Goal: Task Accomplishment & Management: Use online tool/utility

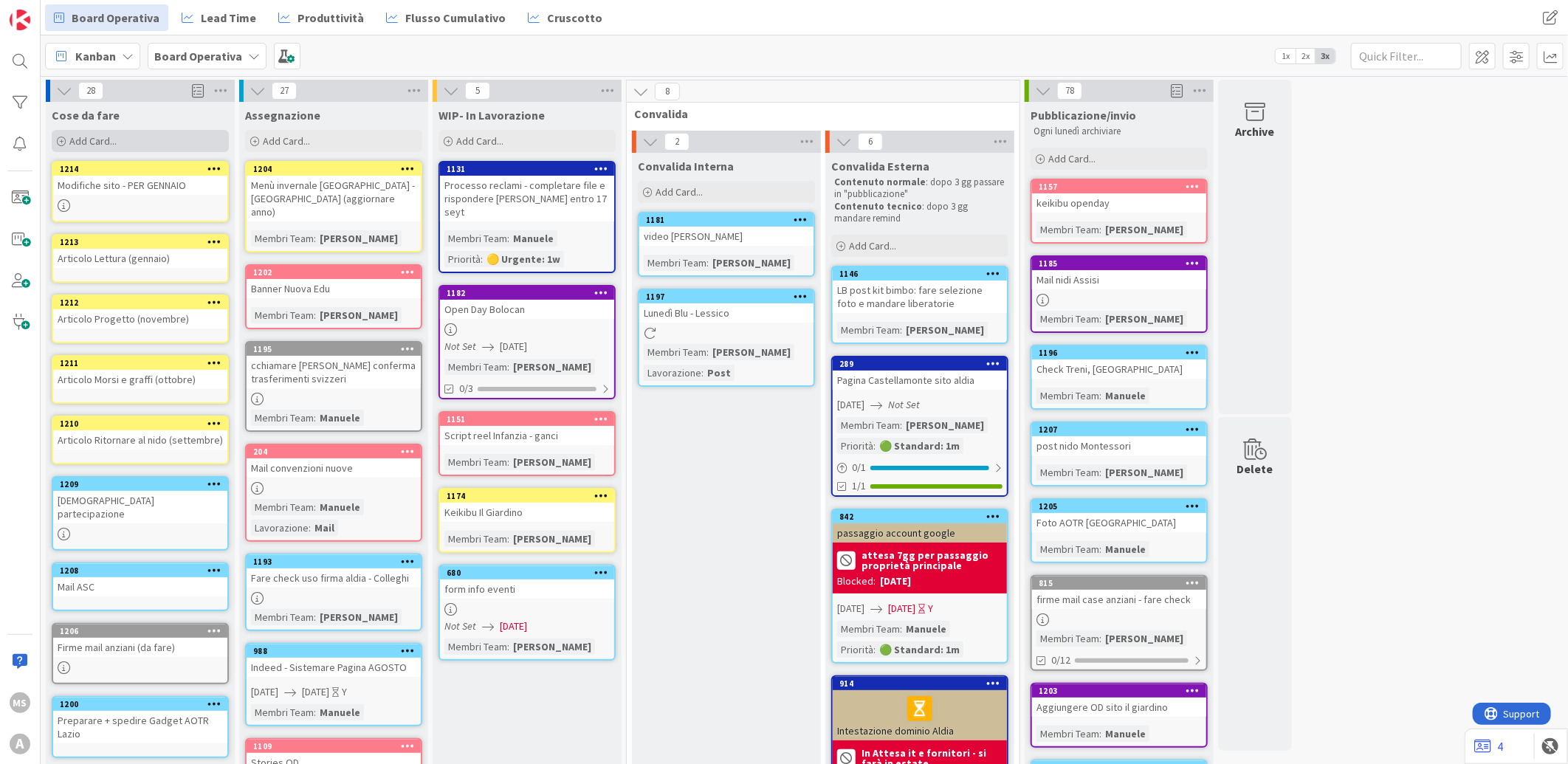
click at [163, 143] on div "Add Card..." at bounding box center [140, 141] width 177 height 23
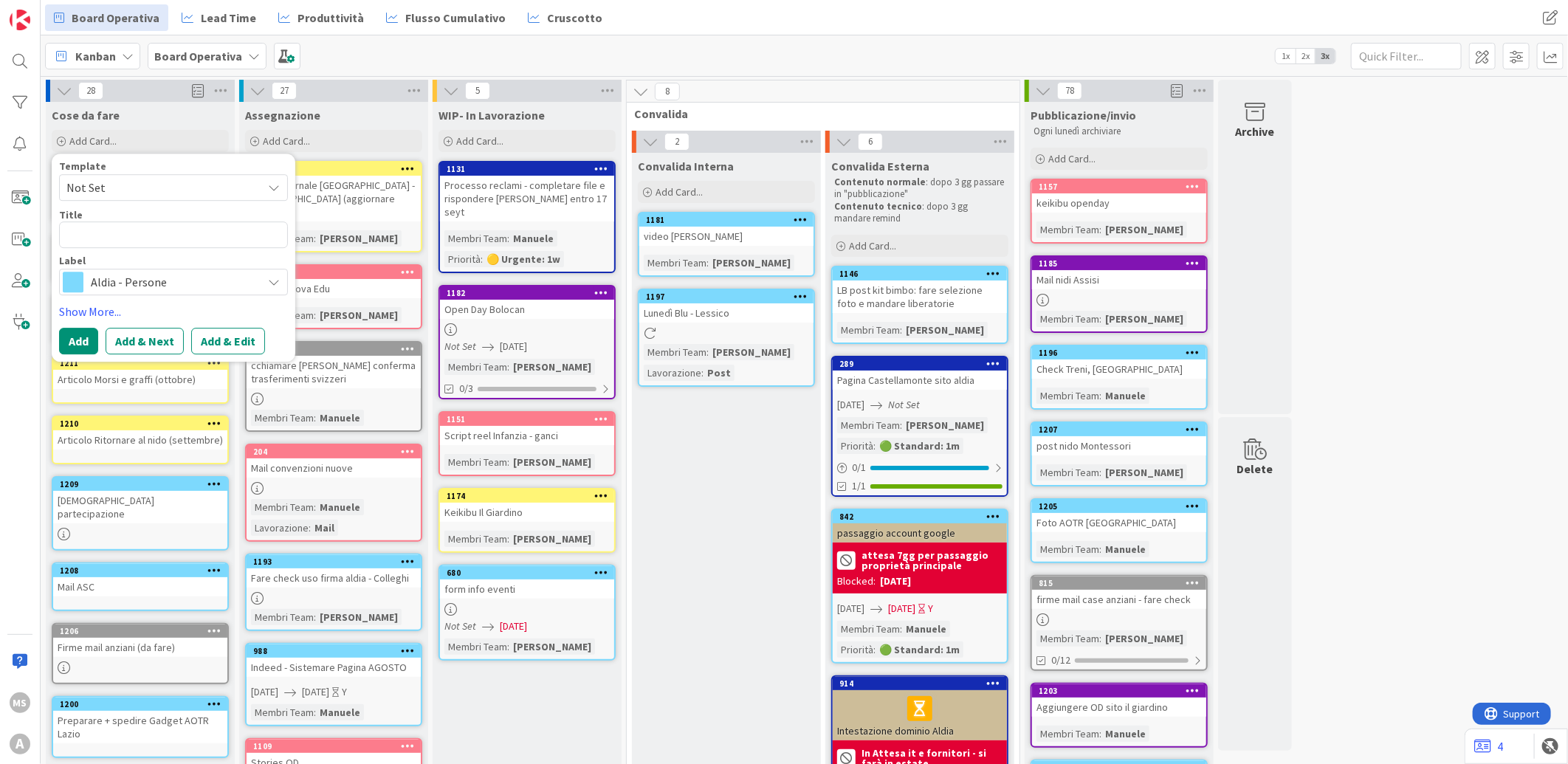
click at [153, 284] on span "Aldia - Persone" at bounding box center [173, 282] width 163 height 21
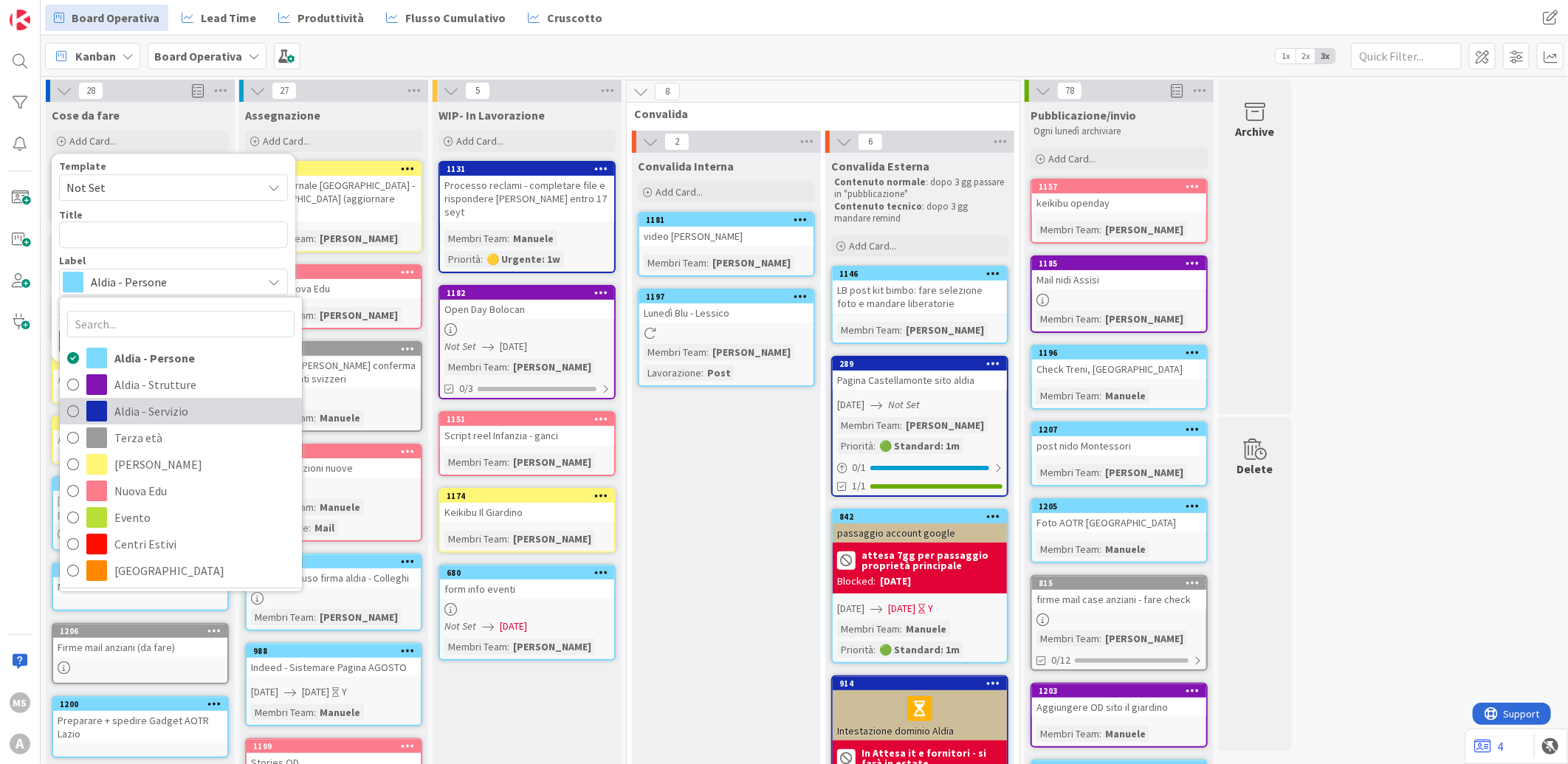
click at [102, 407] on span at bounding box center [97, 411] width 21 height 21
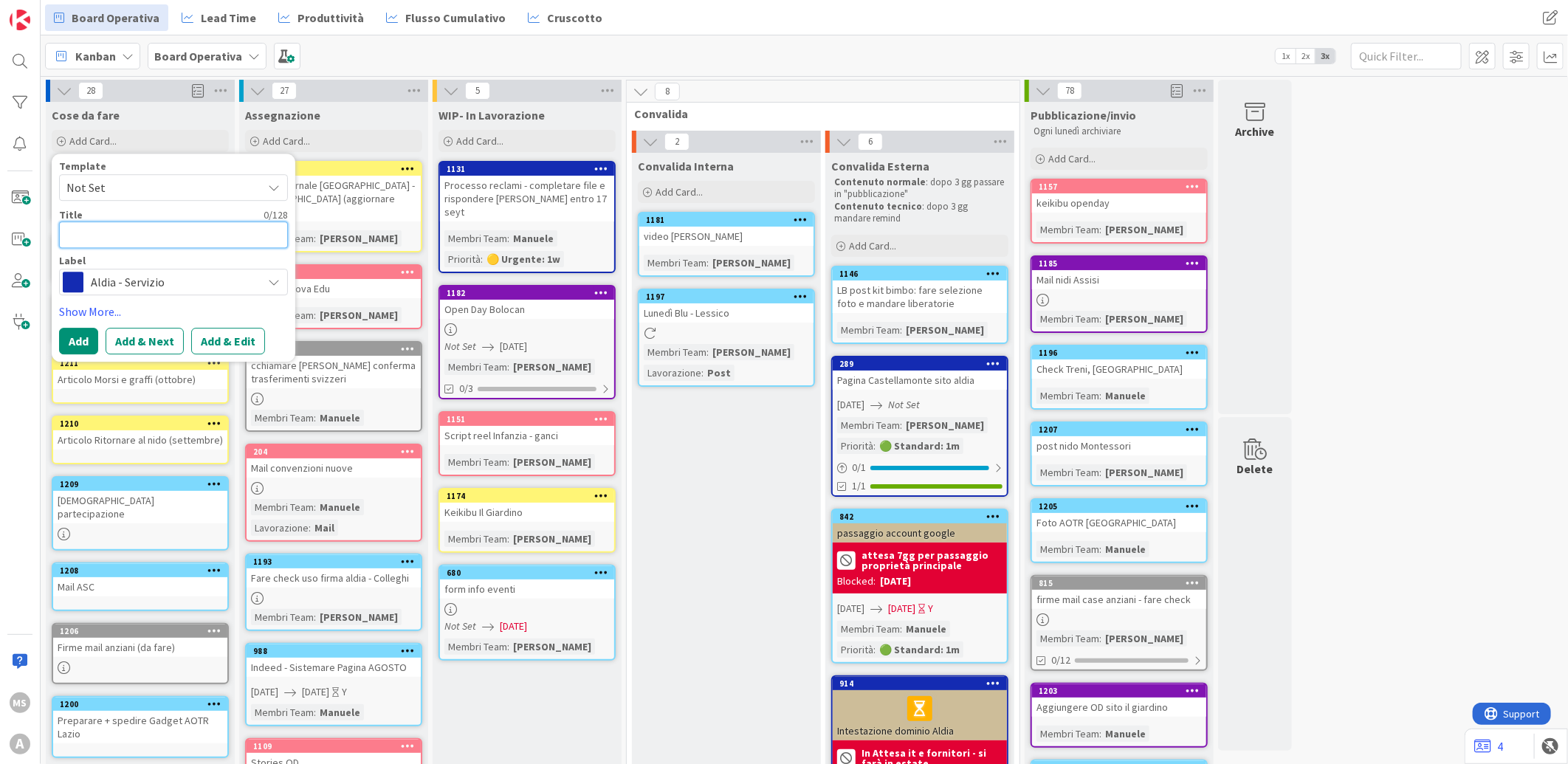
click at [131, 235] on textarea at bounding box center [173, 234] width 229 height 26
type textarea "x"
type textarea "i"
type textarea "x"
type textarea "im"
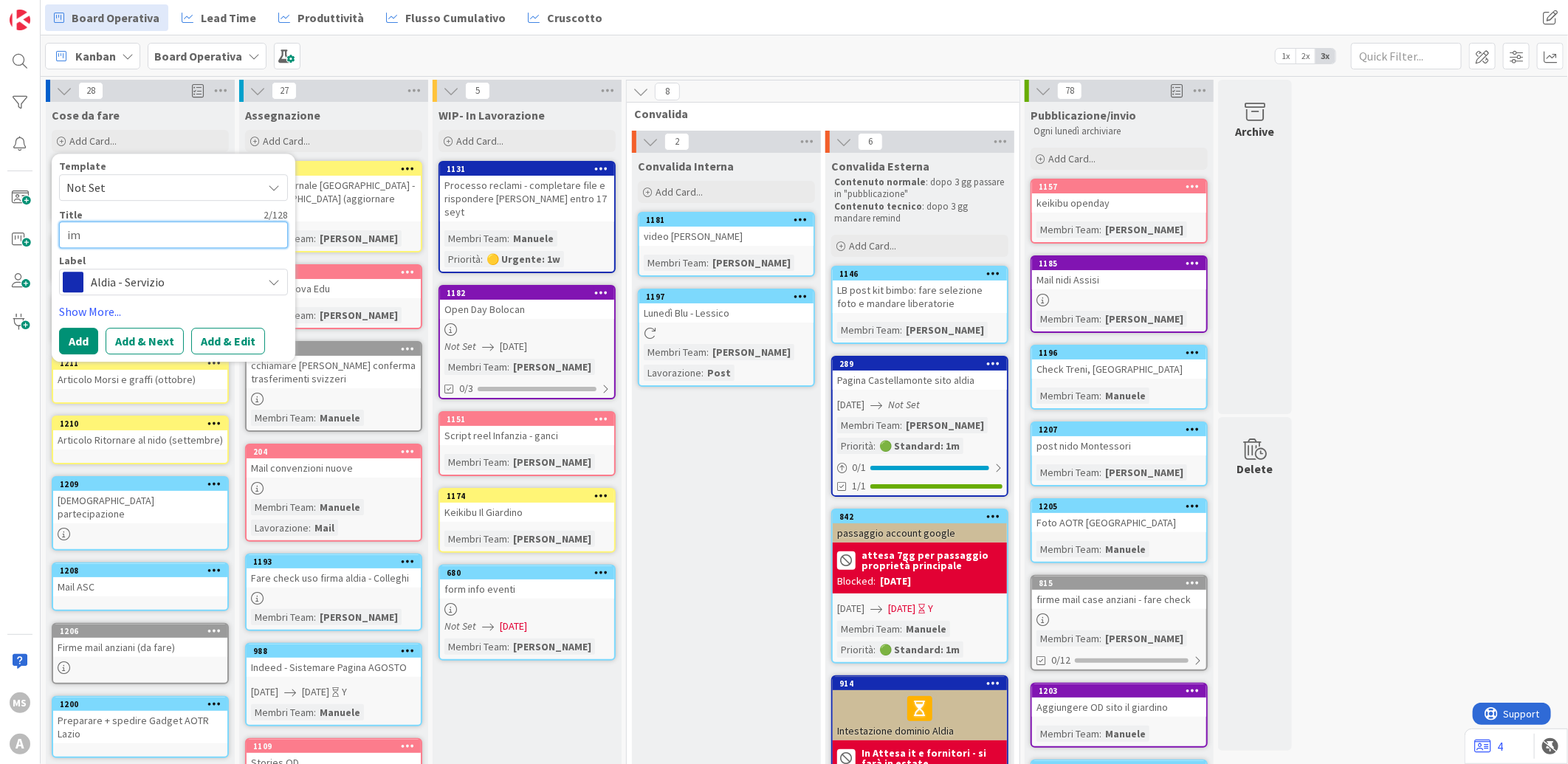
type textarea "x"
type textarea "imp"
type textarea "x"
type textarea "impo"
type textarea "x"
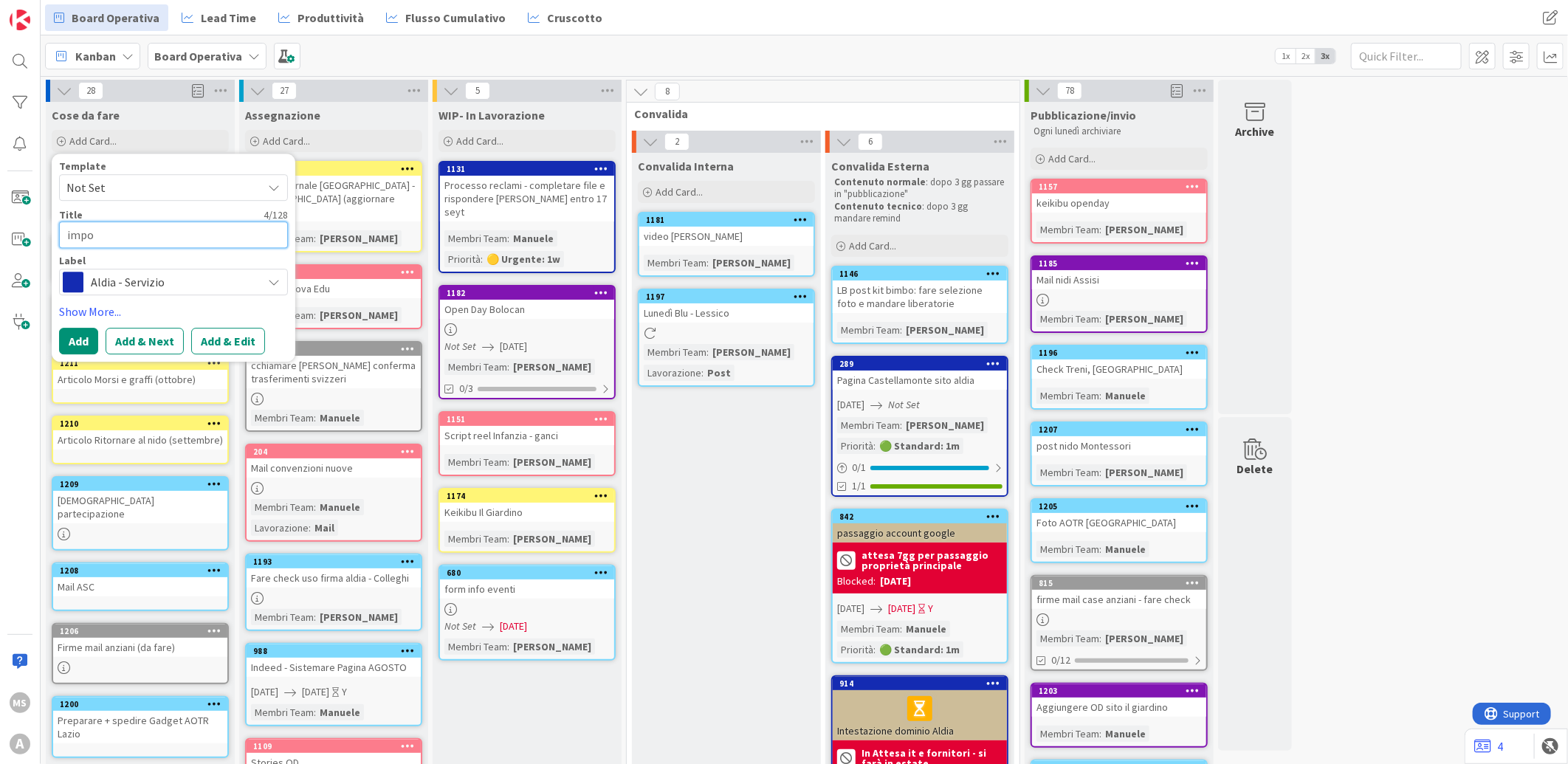
type textarea "impos"
type textarea "x"
type textarea "impost"
type textarea "x"
type textarea "imposta"
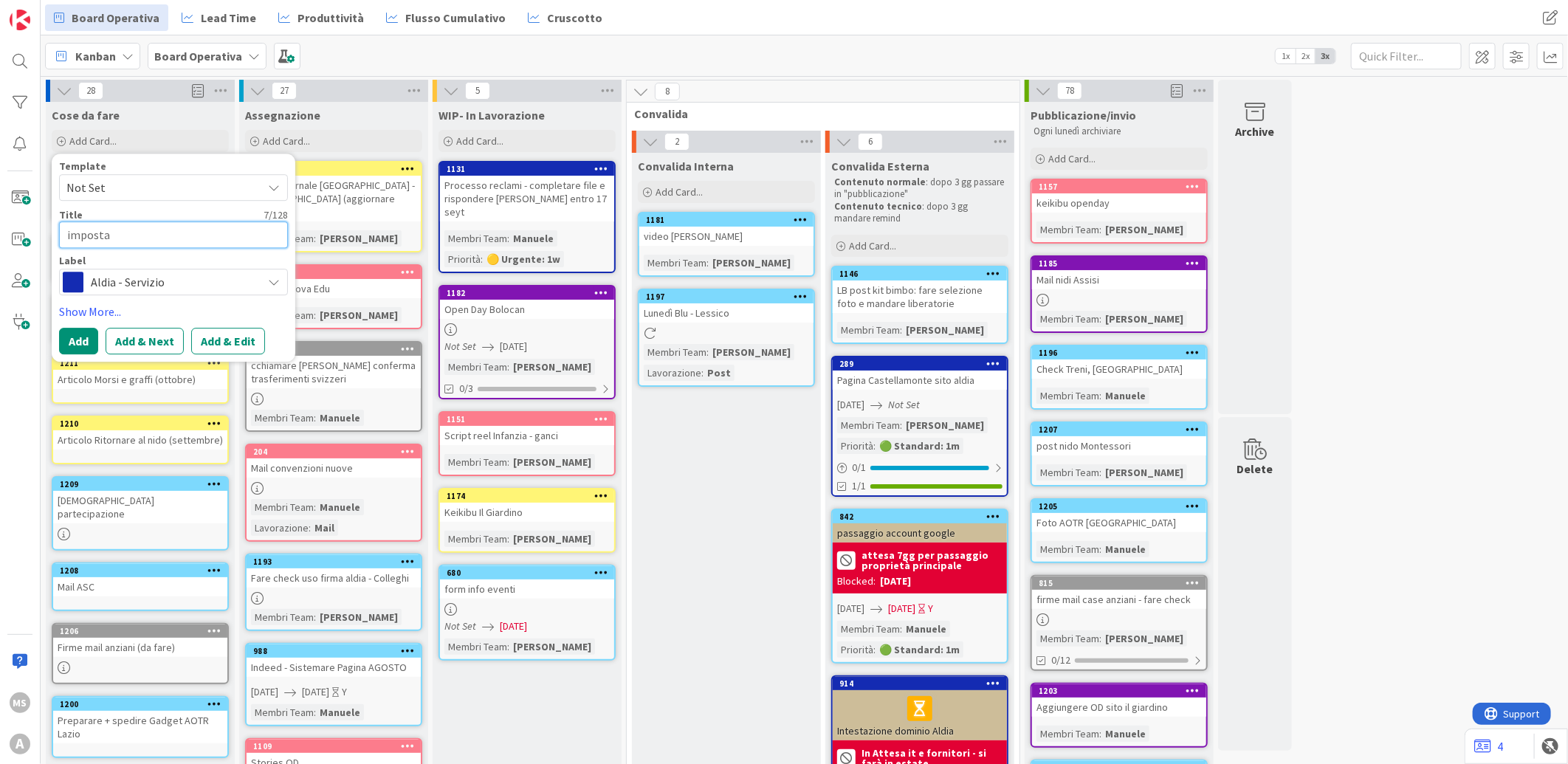
type textarea "x"
type textarea "impostar"
type textarea "x"
type textarea "impostare"
type textarea "x"
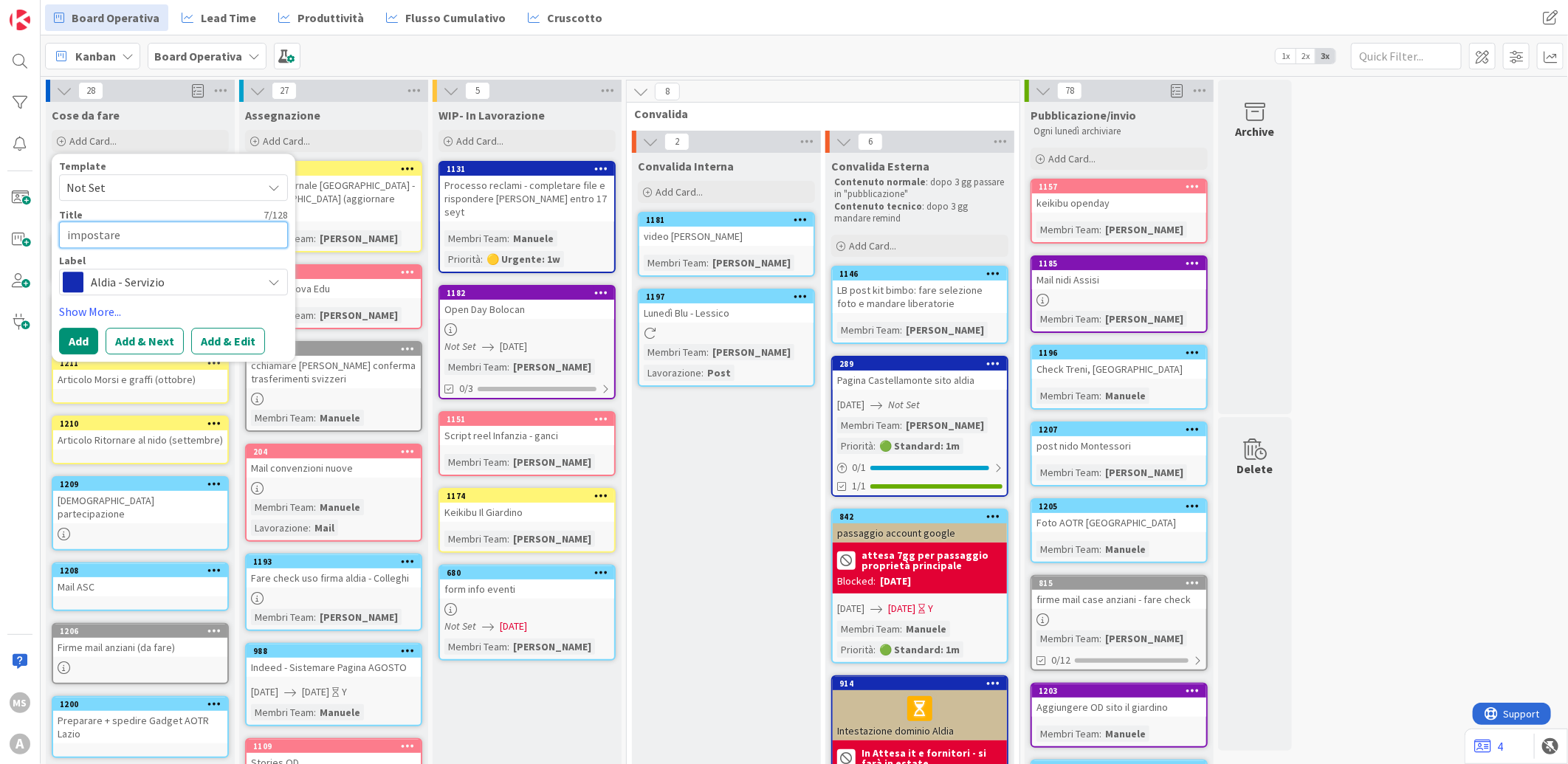
type textarea "impostare"
type textarea "x"
type textarea "impostare be"
type textarea "x"
type textarea "impostare ben"
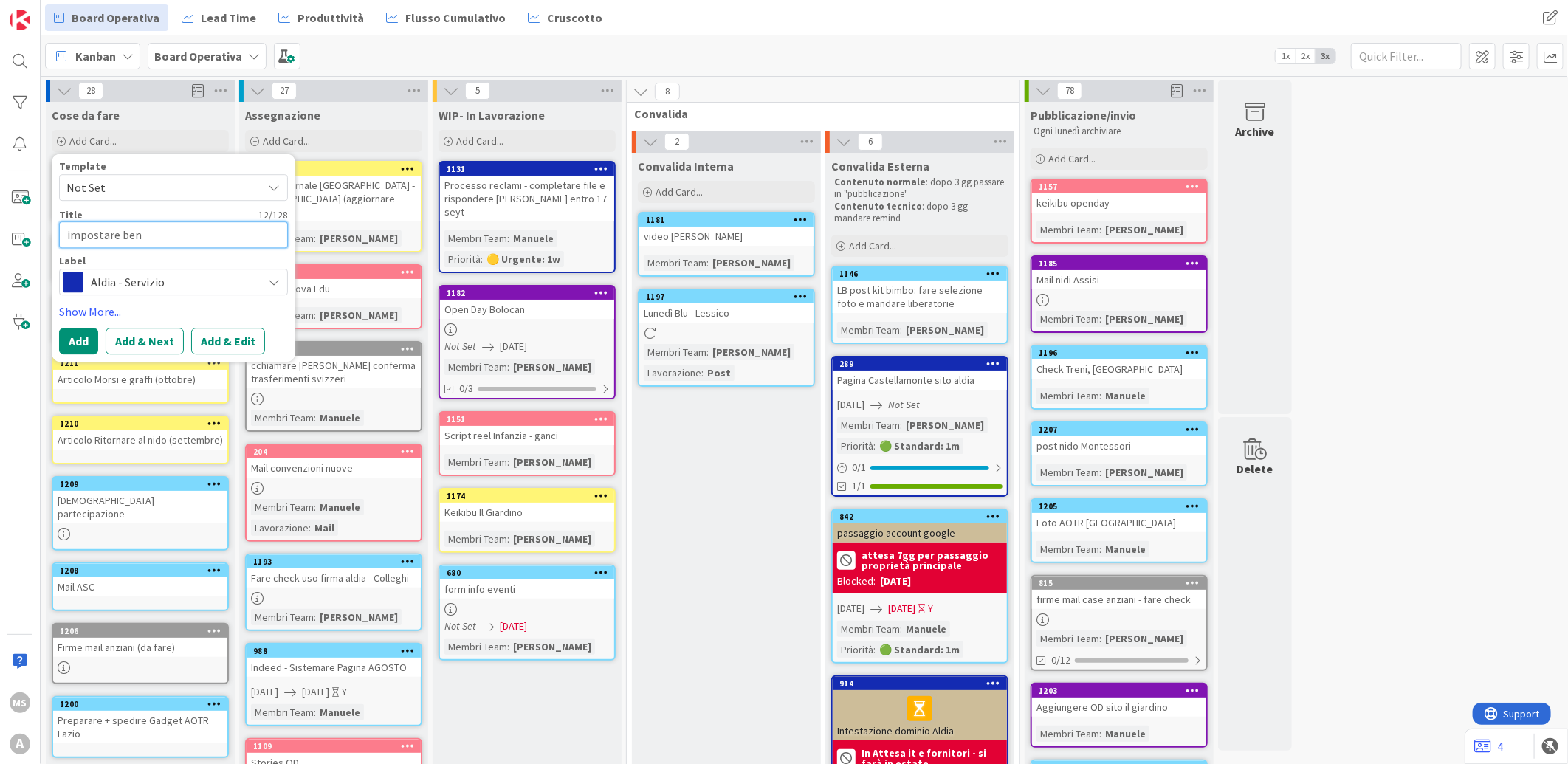
type textarea "x"
type textarea "impostare benc"
type textarea "x"
type textarea "impostare bench"
type textarea "x"
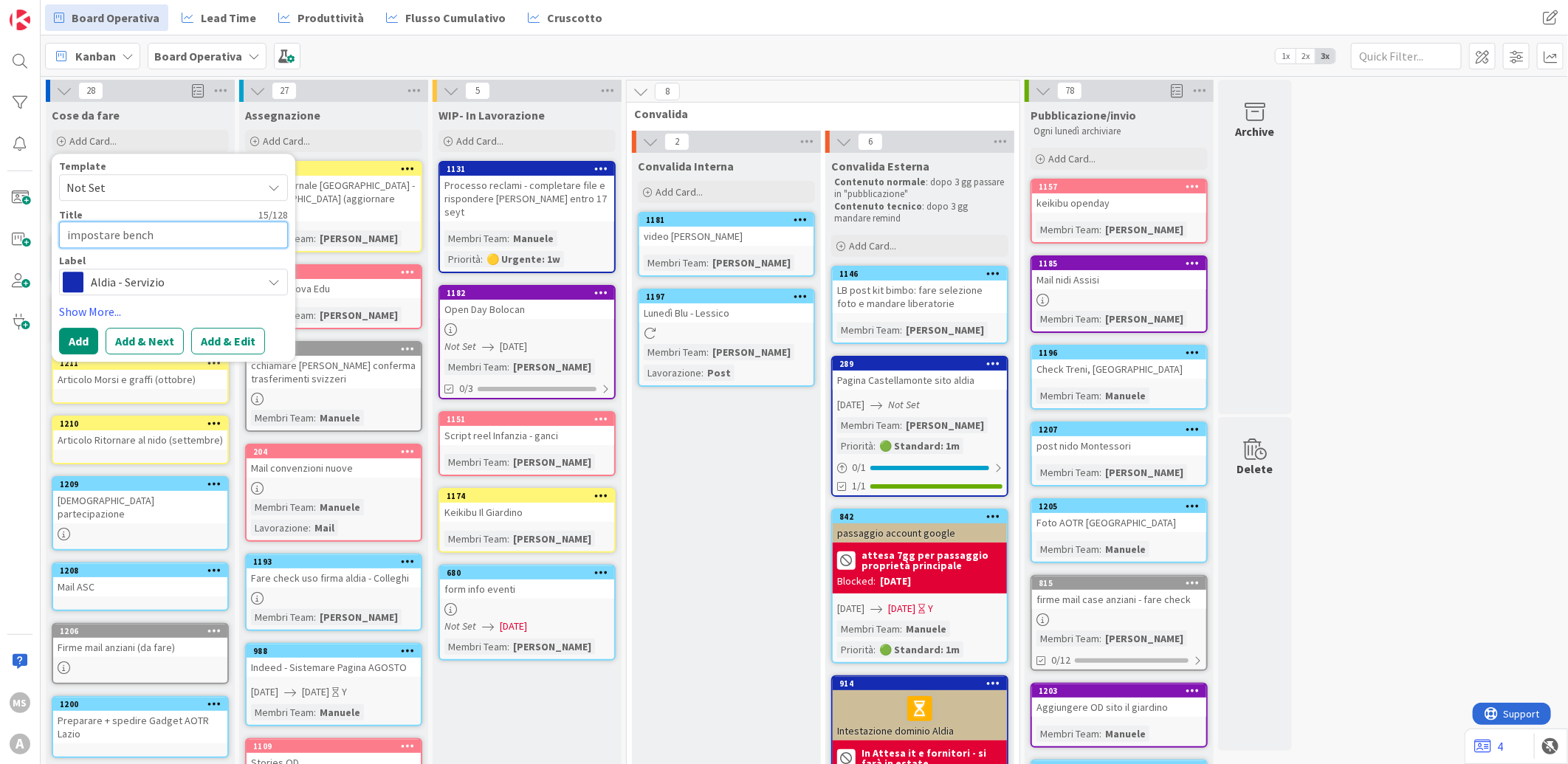
type textarea "impostare benchm"
type textarea "x"
type textarea "impostare benchma"
type textarea "x"
type textarea "impostare benchmar"
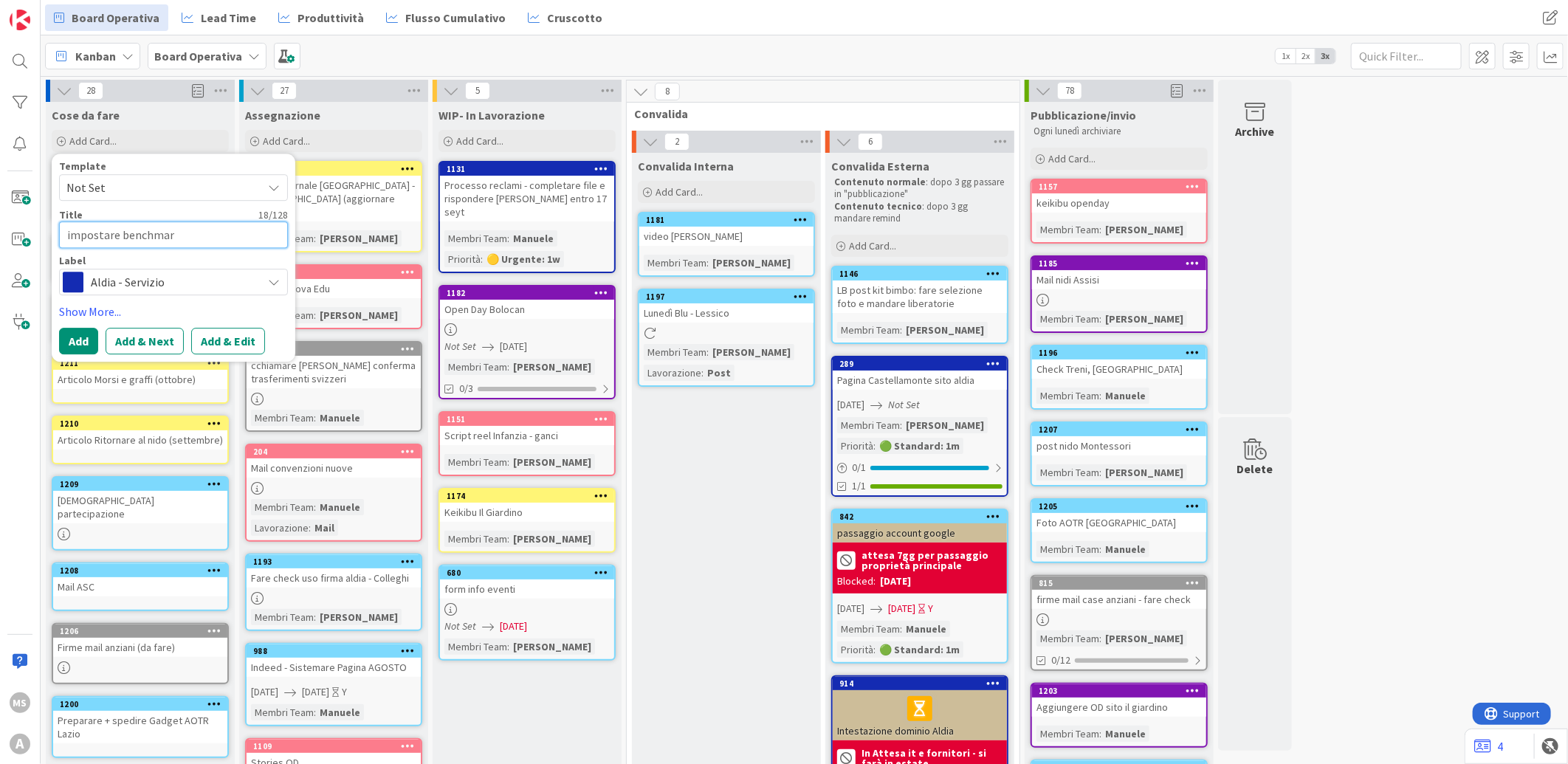
type textarea "x"
type textarea "impostare benchmark"
type textarea "x"
type textarea "impostare benchmark e"
type textarea "x"
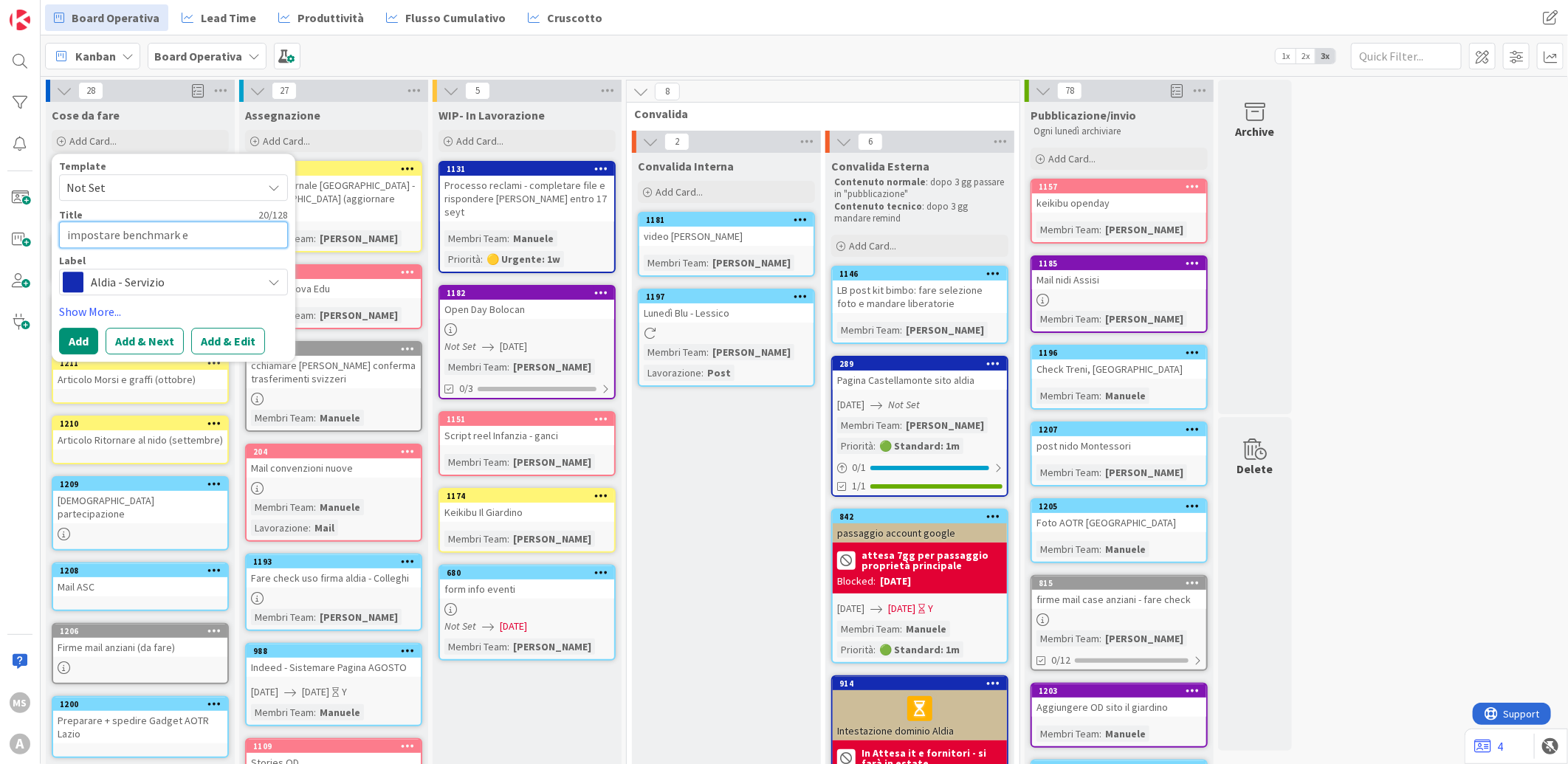
type textarea "impostare benchmark er"
type textarea "x"
type textarea "impostare benchmark er"
type textarea "x"
type textarea "impostare benchmark er"
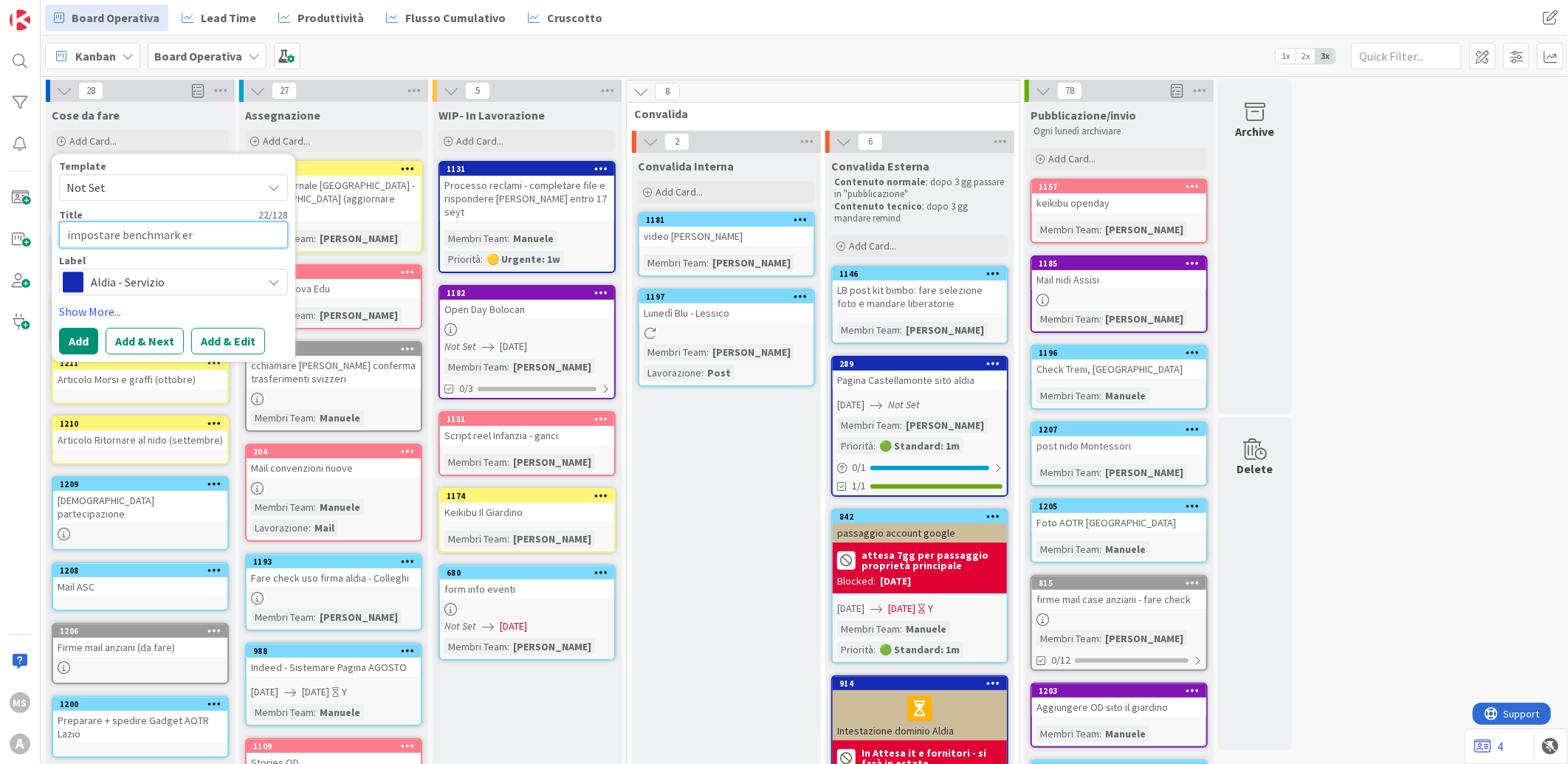
type textarea "x"
type textarea "impostare benchmark e"
type textarea "x"
type textarea "impostare benchmark"
type textarea "x"
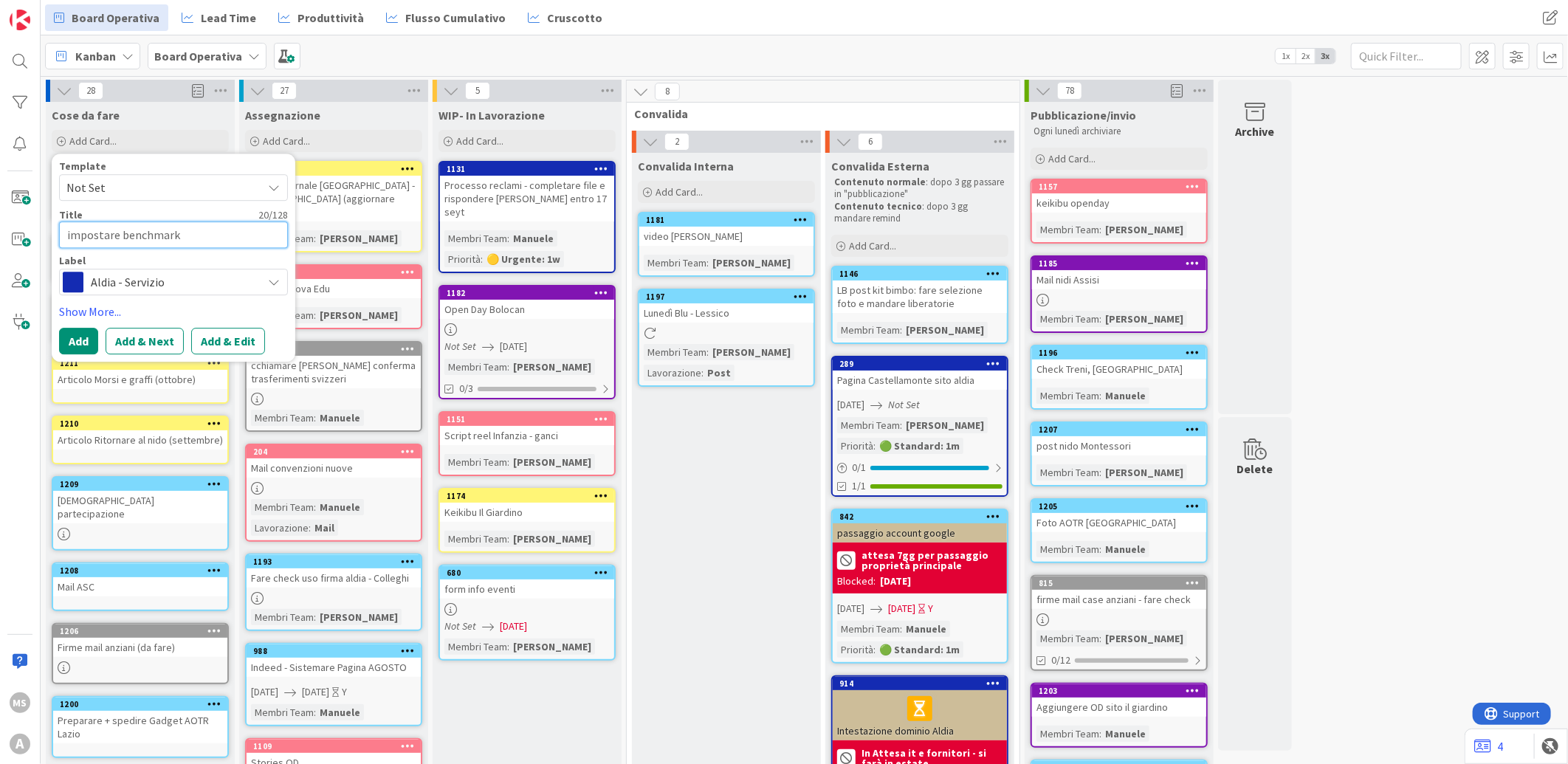
type textarea "impostare benchmark p"
type textarea "x"
type textarea "impostare benchmark pe"
type textarea "x"
type textarea "impostare benchmark per"
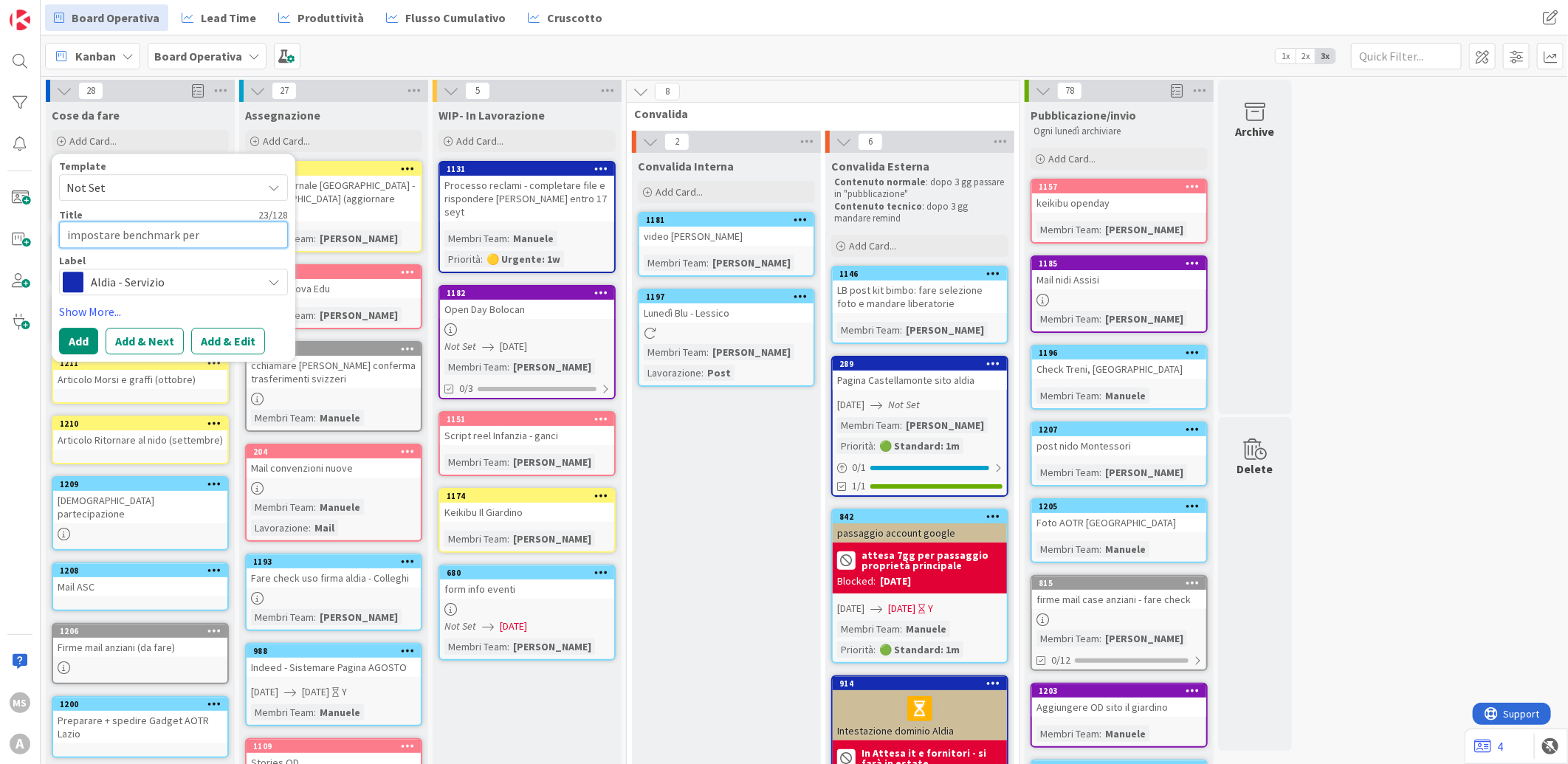
type textarea "x"
type textarea "impostare benchmark per"
type textarea "x"
type textarea "impostare benchmark per I"
type textarea "x"
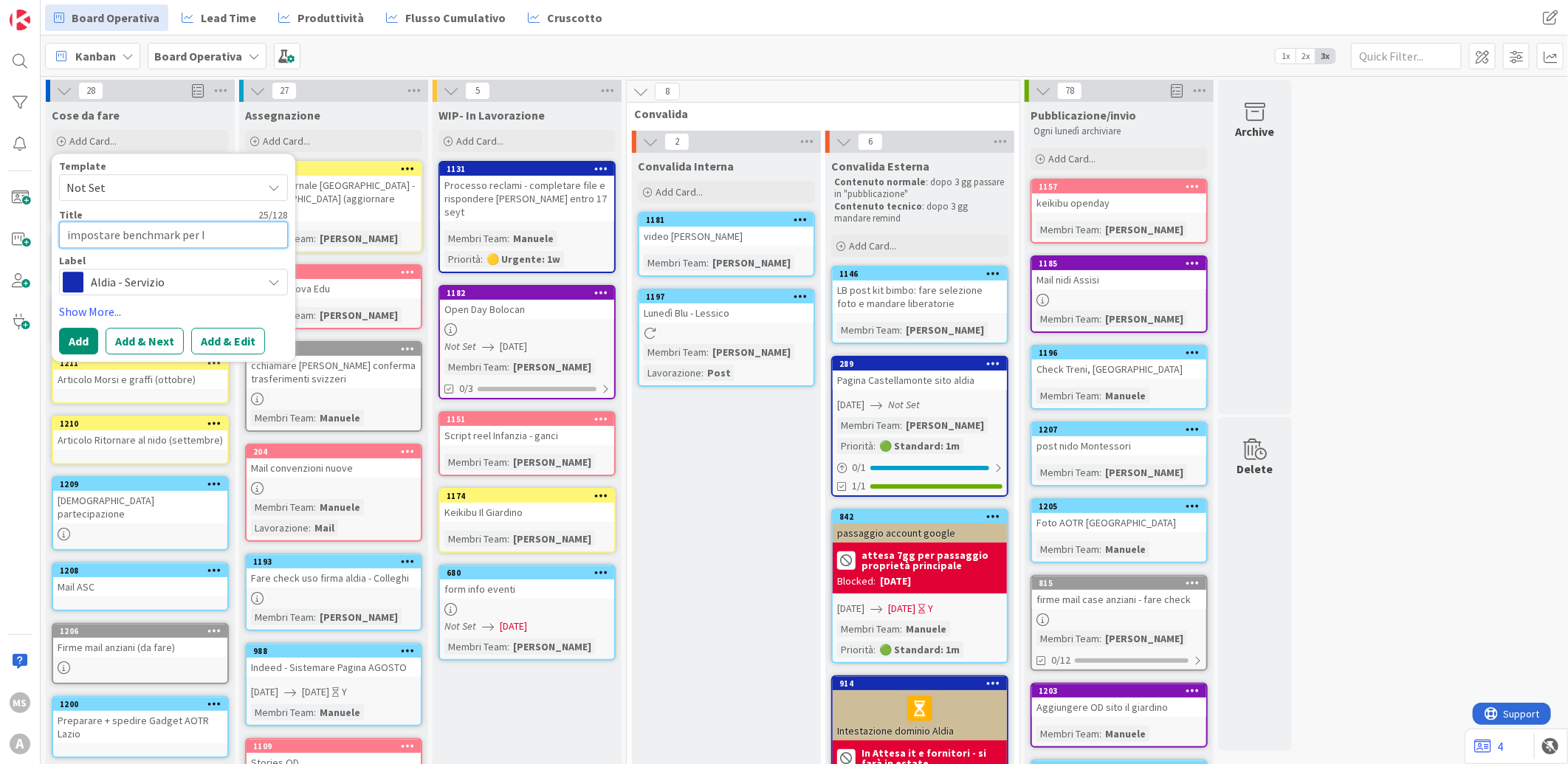
type textarea "impostare benchmark per IG"
type textarea "x"
type textarea "impostare benchmark per IG"
type textarea "x"
type textarea "impostare benchmark per IG A"
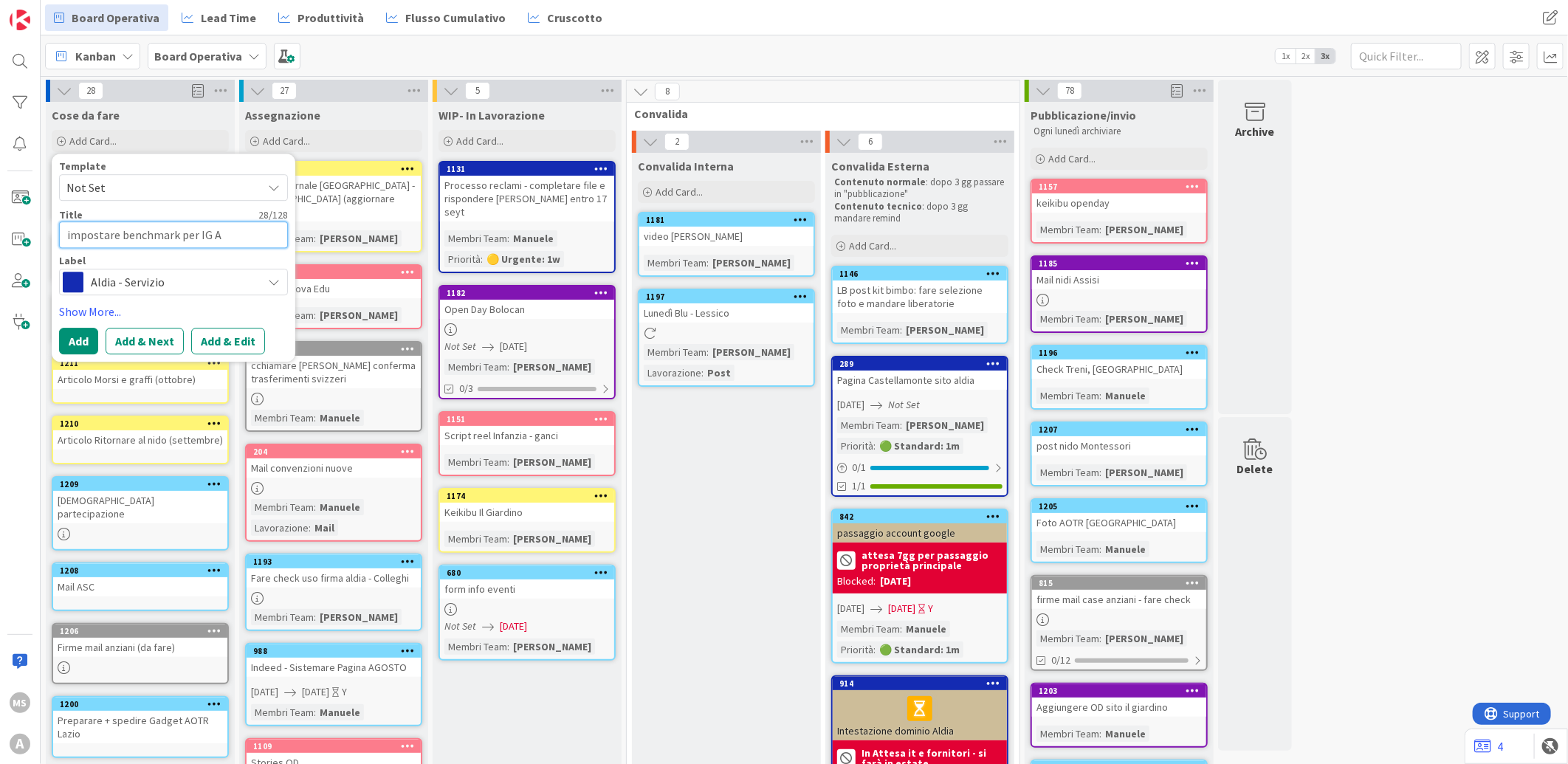
type textarea "x"
type textarea "impostare benchmark per IG Al"
type textarea "x"
type textarea "impostare benchmark per IG Ald"
type textarea "x"
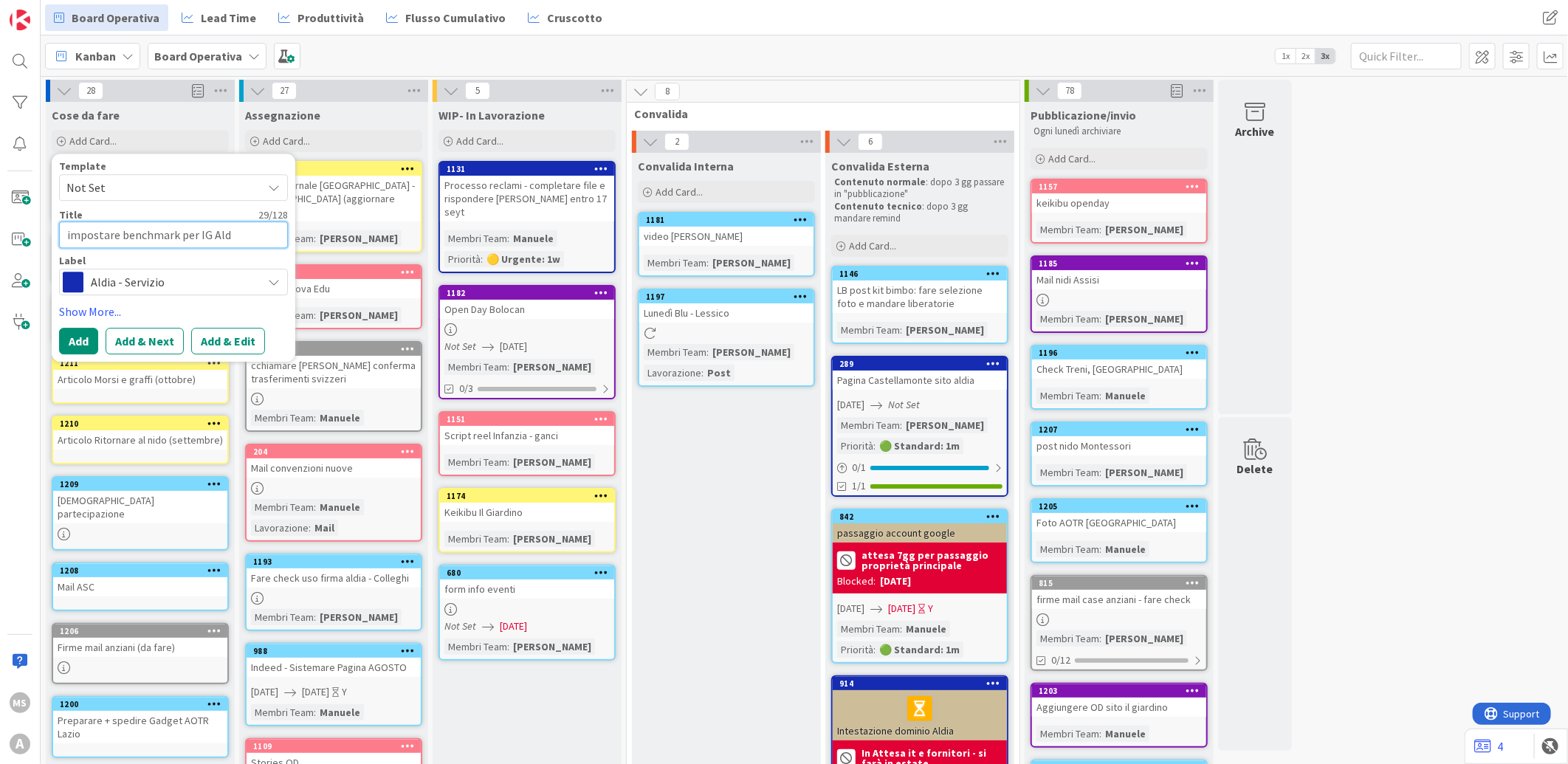
type textarea "impostare benchmark per IG Aldi"
type textarea "x"
type textarea "impostare benchmark per IG Aldia"
type textarea "x"
type textarea "impostare benchmark per IG Aldia ("
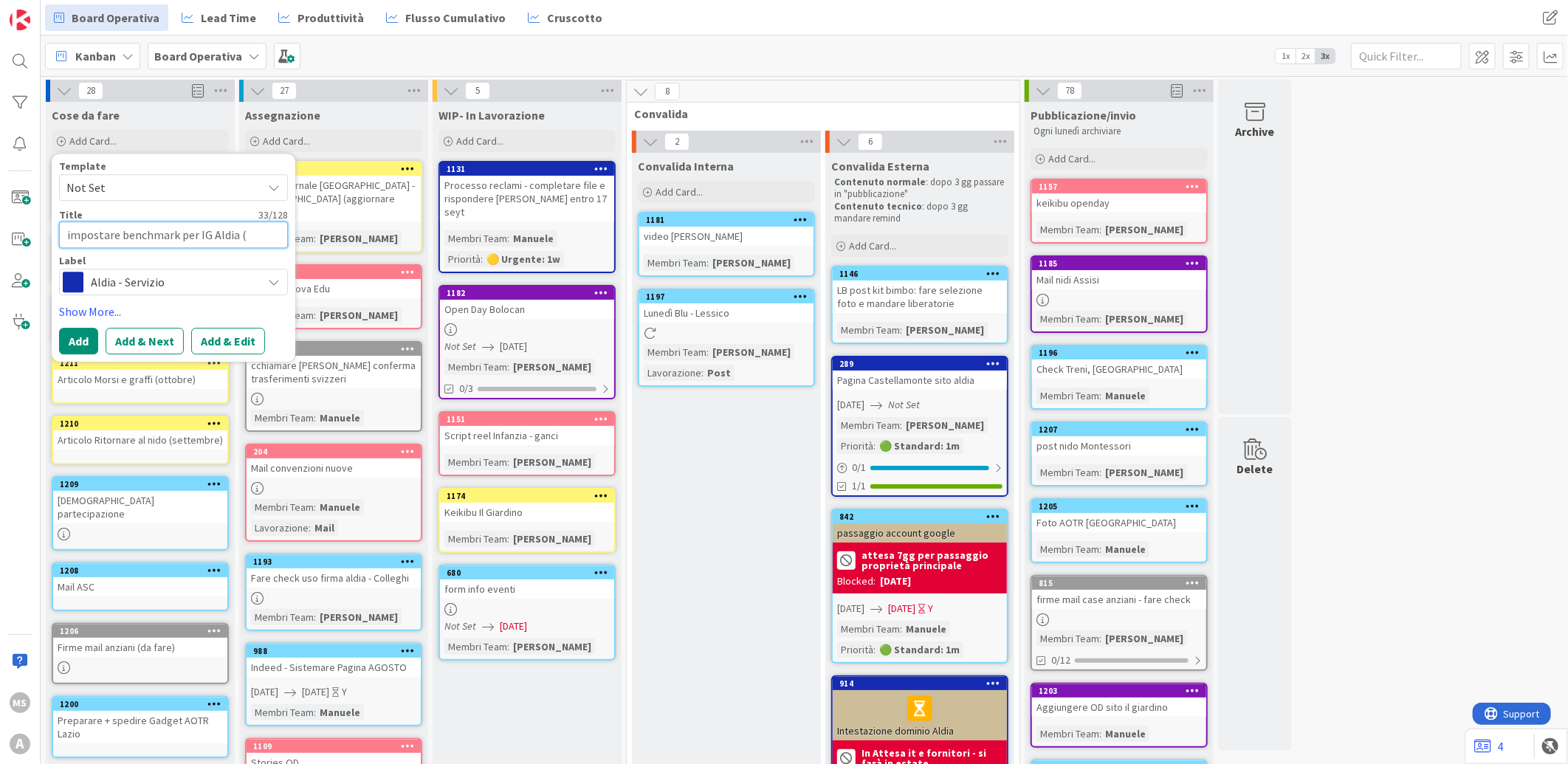
type textarea "x"
type textarea "impostare benchmark per IG Aldia (r"
type textarea "x"
type textarea "impostare benchmark per IG Aldia (re"
type textarea "x"
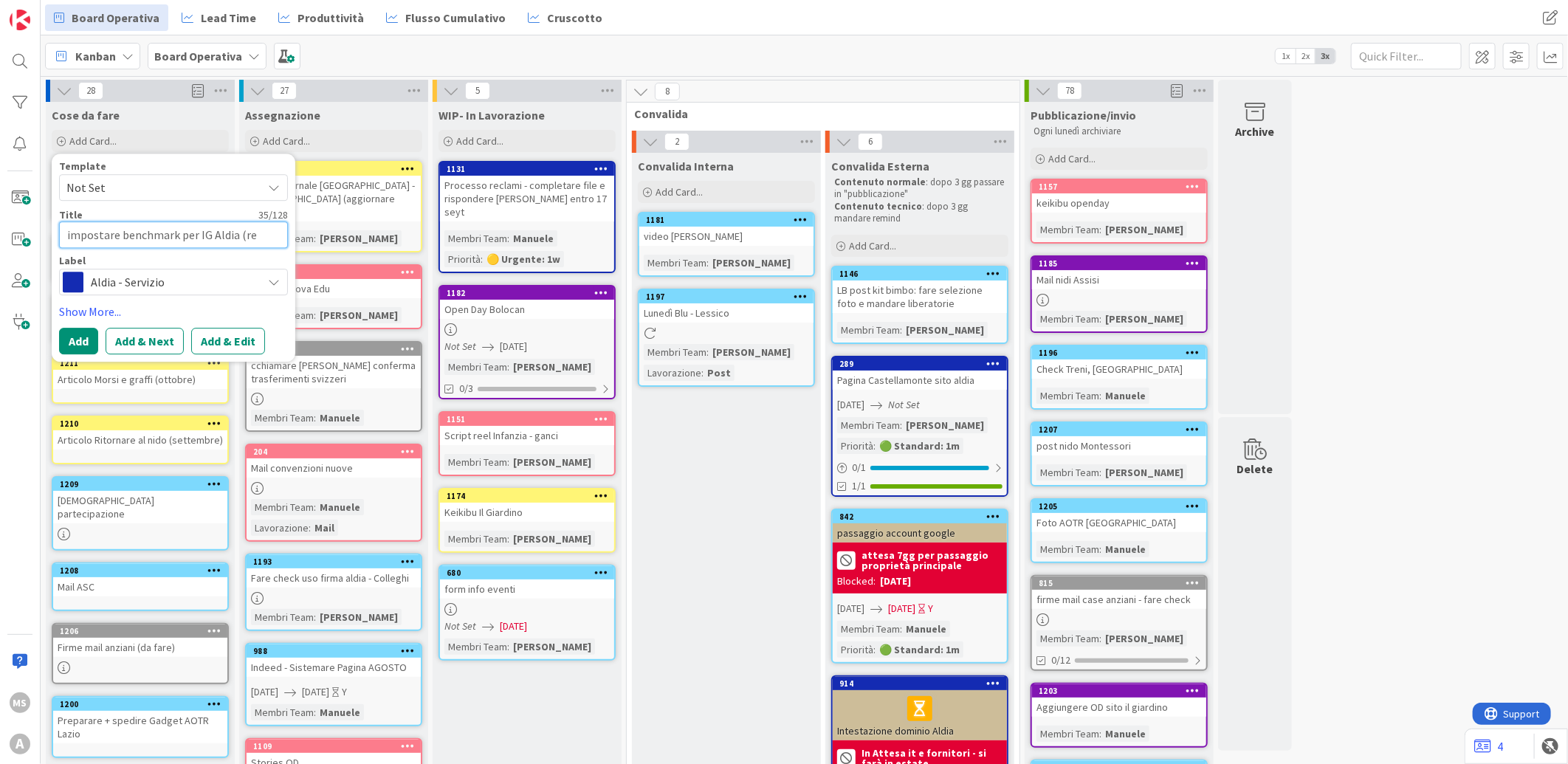
type textarea "impostare benchmark per IG Aldia (rep"
type textarea "x"
type textarea "impostare benchmark per IG Aldia (repor"
type textarea "x"
type textarea "impostare benchmark per IG Aldia (report"
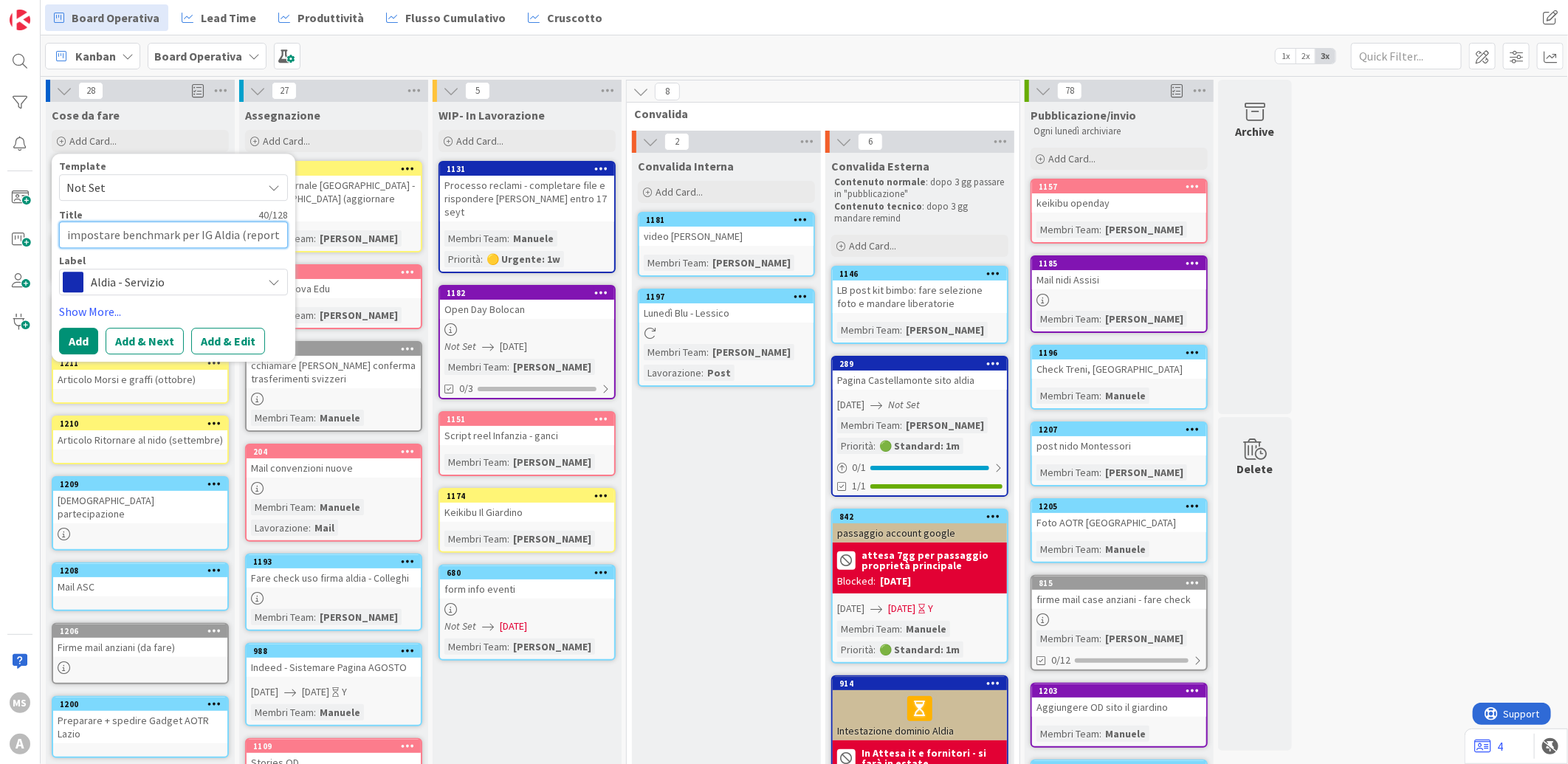
type textarea "x"
type textarea "impostare benchmark per IG Aldia (report)"
click at [79, 330] on button "Add" at bounding box center [78, 340] width 39 height 26
